Goal: Task Accomplishment & Management: Manage account settings

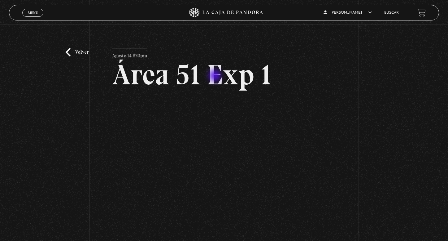
scroll to position [23, 0]
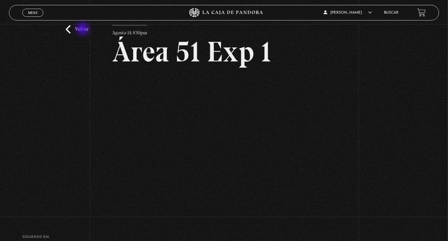
click at [84, 29] on link "Volver" at bounding box center [77, 29] width 23 height 8
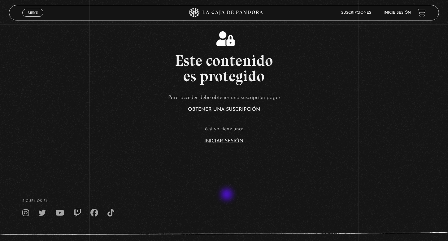
scroll to position [147, 0]
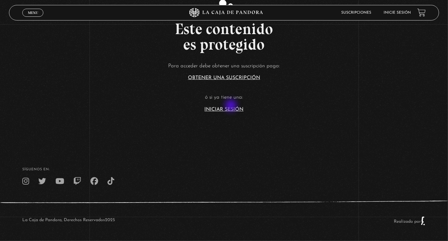
click at [232, 106] on article "Para acceder debe obtener una suscripción paga: Obtener una suscripción ó si ya…" at bounding box center [224, 86] width 448 height 50
click at [233, 108] on link "Iniciar Sesión" at bounding box center [224, 109] width 39 height 5
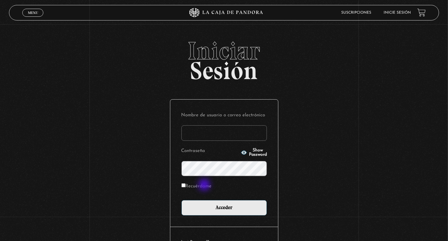
type input "[EMAIL_ADDRESS][DOMAIN_NAME]"
click at [205, 185] on label "Recuérdame" at bounding box center [196, 186] width 30 height 10
click at [185, 185] on input "Recuérdame" at bounding box center [183, 185] width 4 height 4
checkbox input "true"
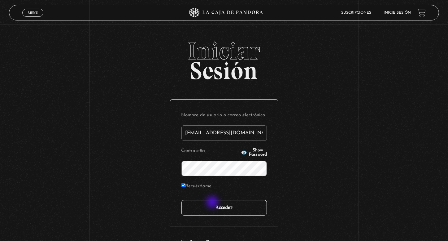
click at [215, 203] on input "Acceder" at bounding box center [223, 207] width 85 height 15
